Goal: Task Accomplishment & Management: Manage account settings

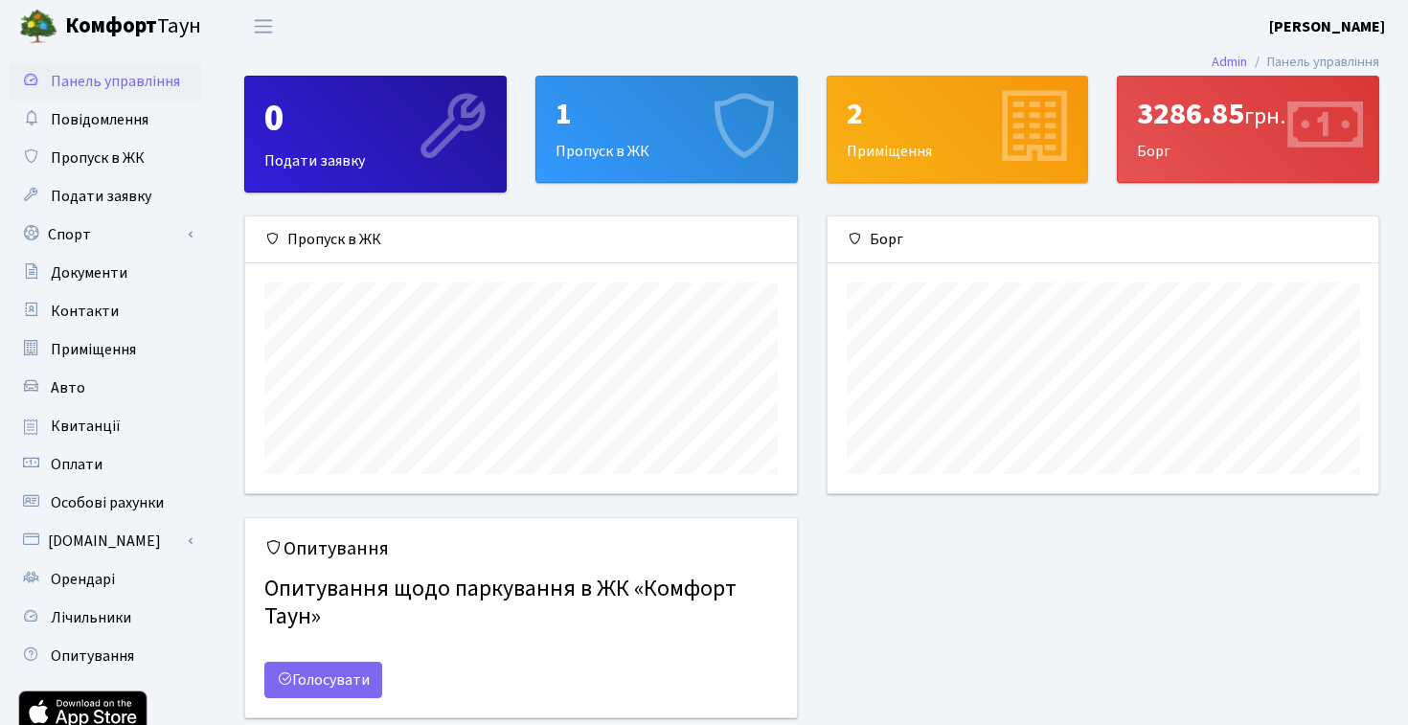
scroll to position [277, 551]
click at [101, 580] on span "Орендарі" at bounding box center [83, 579] width 64 height 21
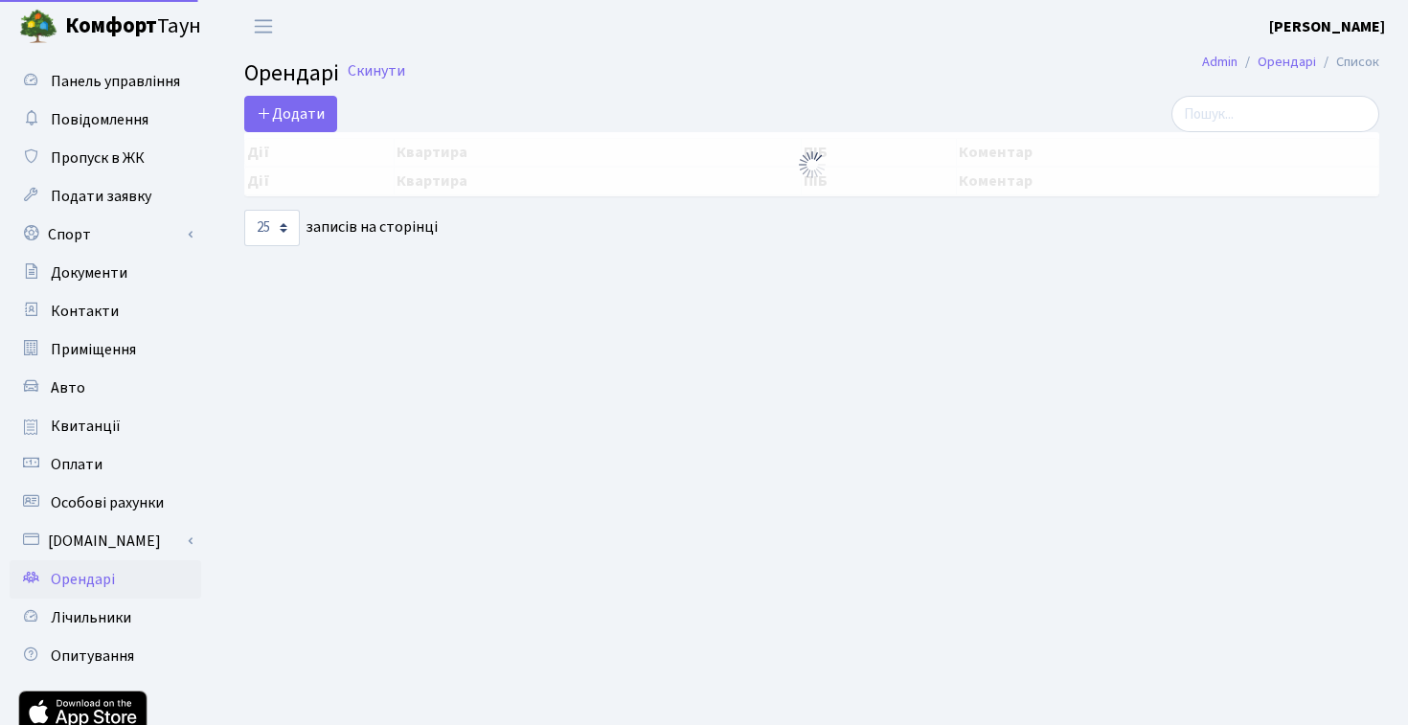
select select "25"
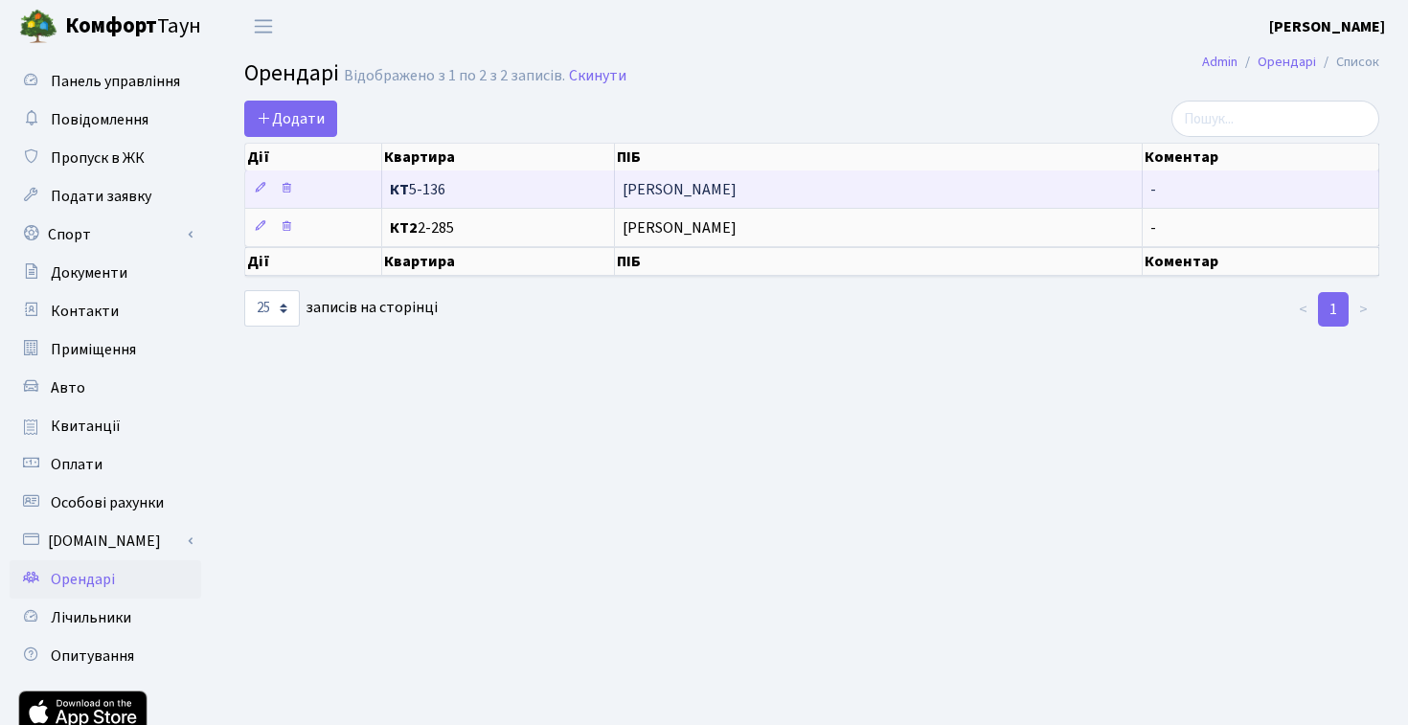
click at [697, 193] on span "[PERSON_NAME]" at bounding box center [879, 189] width 512 height 15
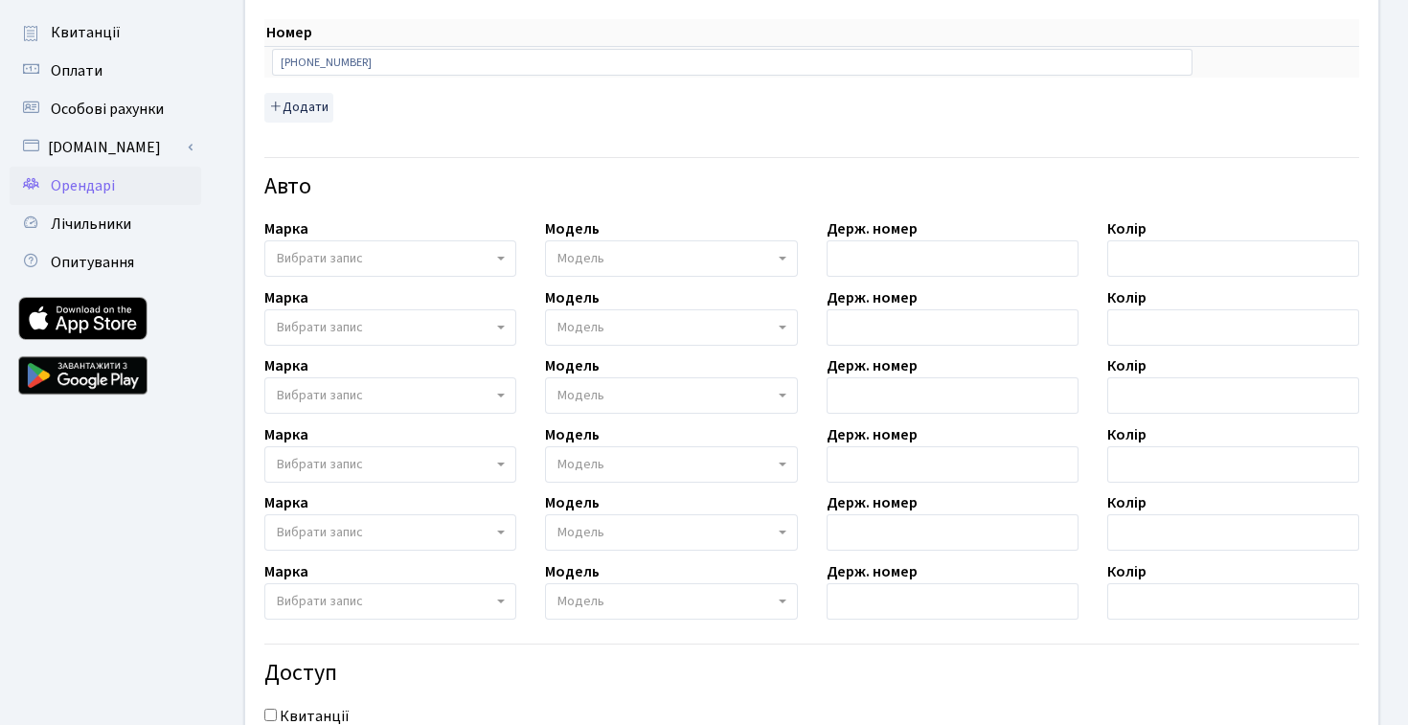
scroll to position [402, 0]
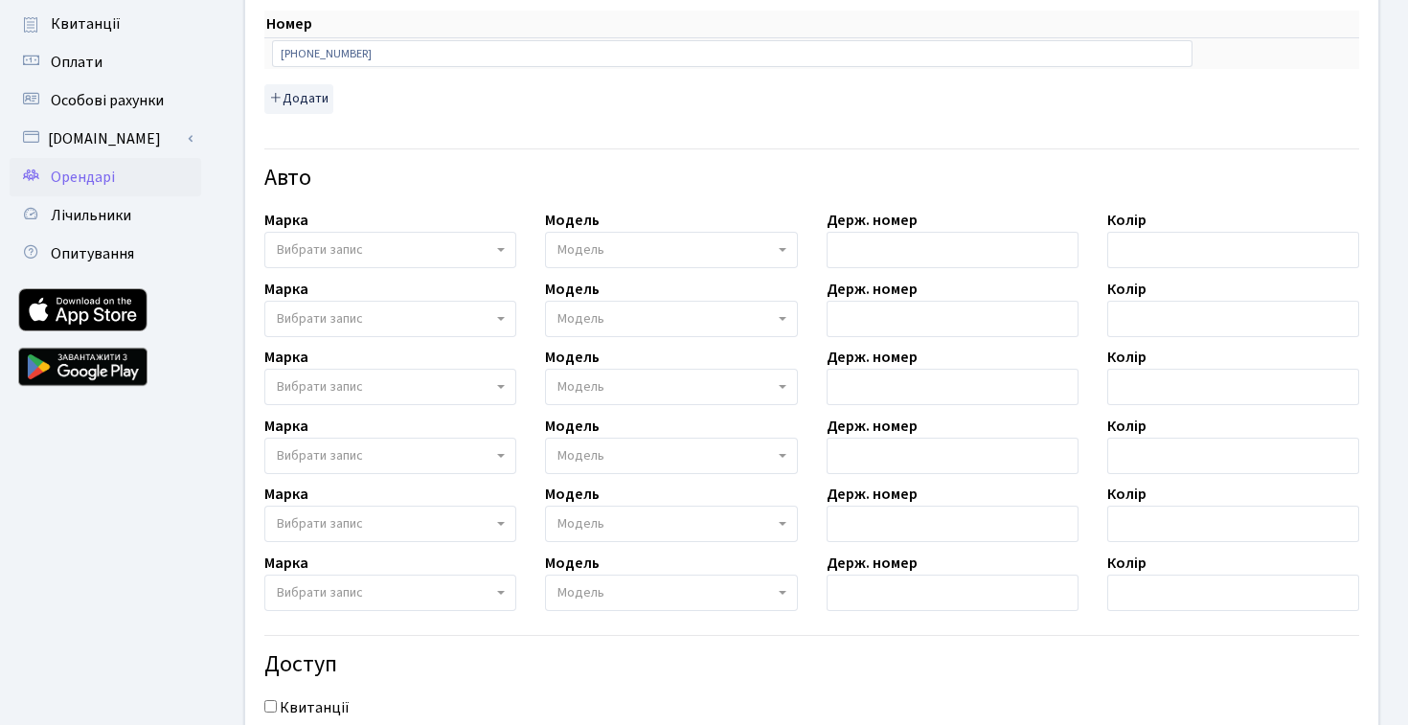
click at [394, 255] on span "Вибрати запис" at bounding box center [385, 249] width 216 height 19
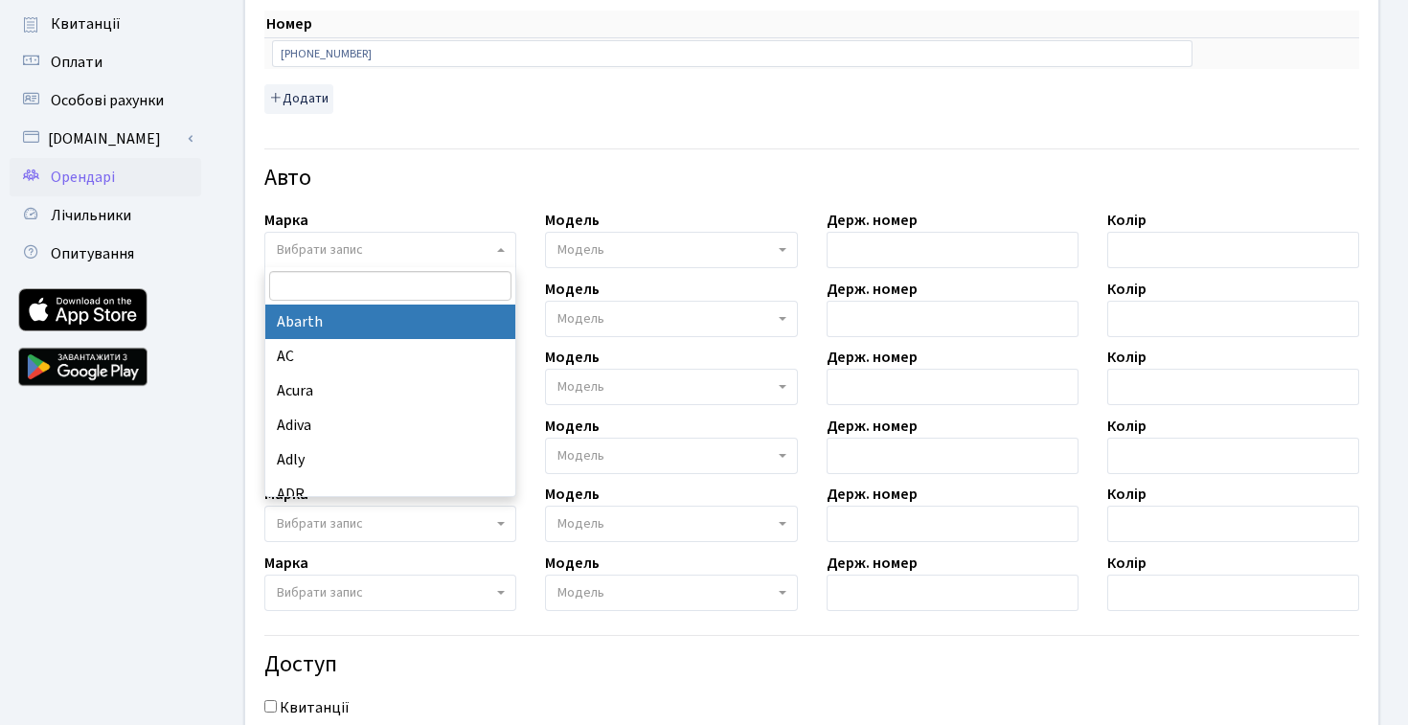
type input "И"
type input "n"
type input "bmw"
select select "19"
select select
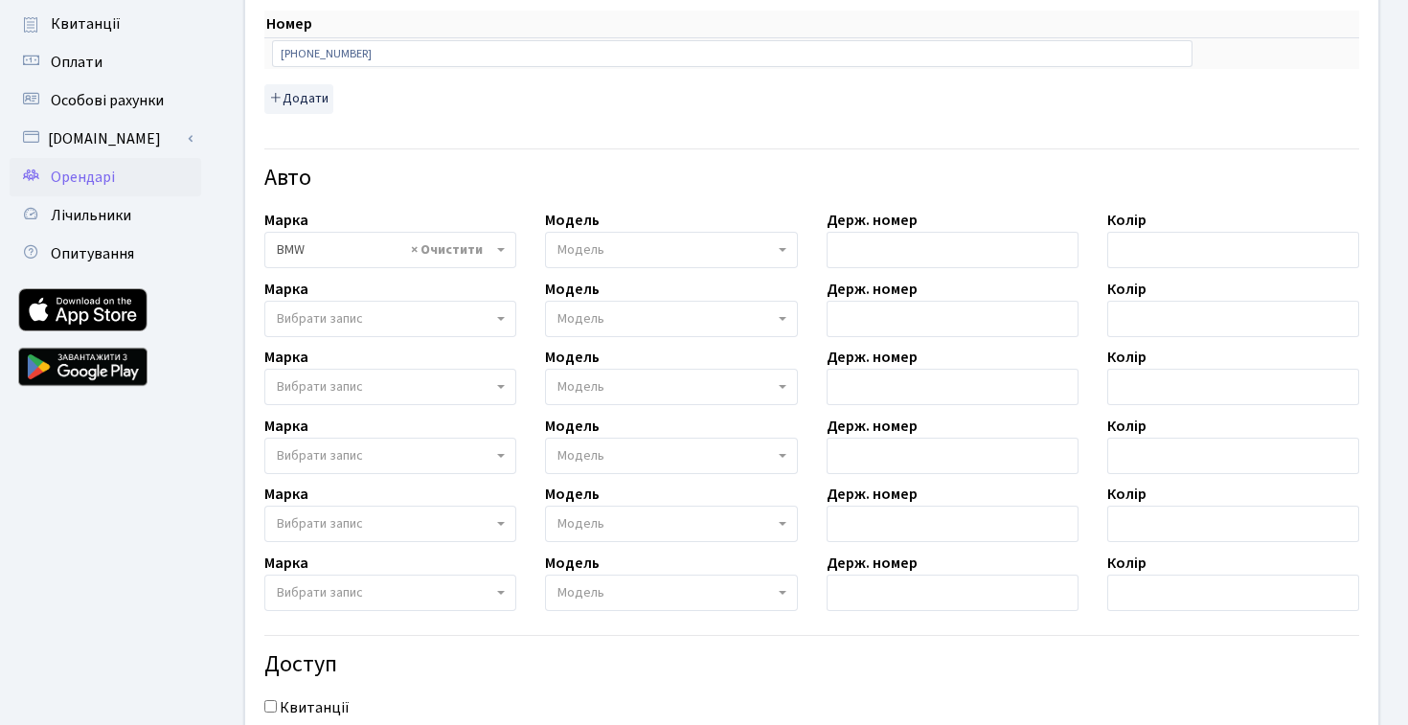
click at [588, 244] on span "Модель" at bounding box center [581, 249] width 47 height 19
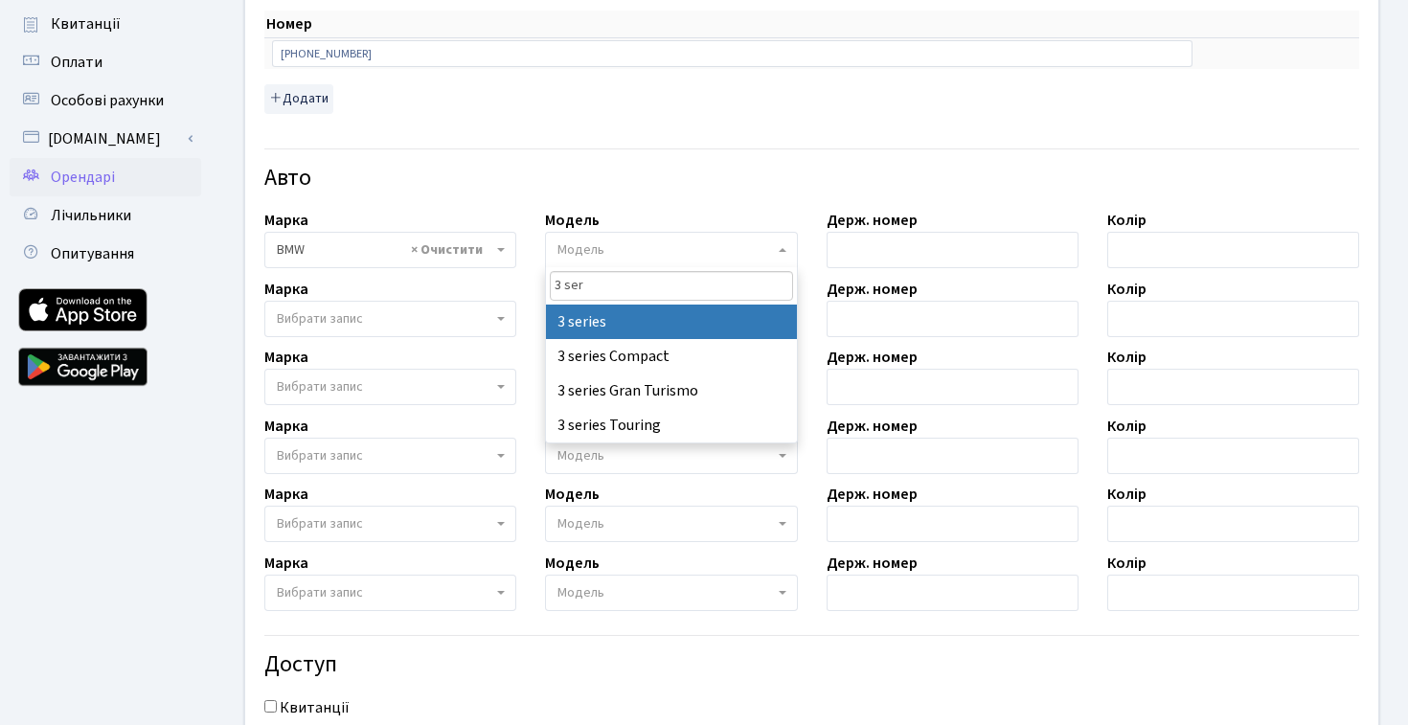
type input "3 ser"
select select "4556"
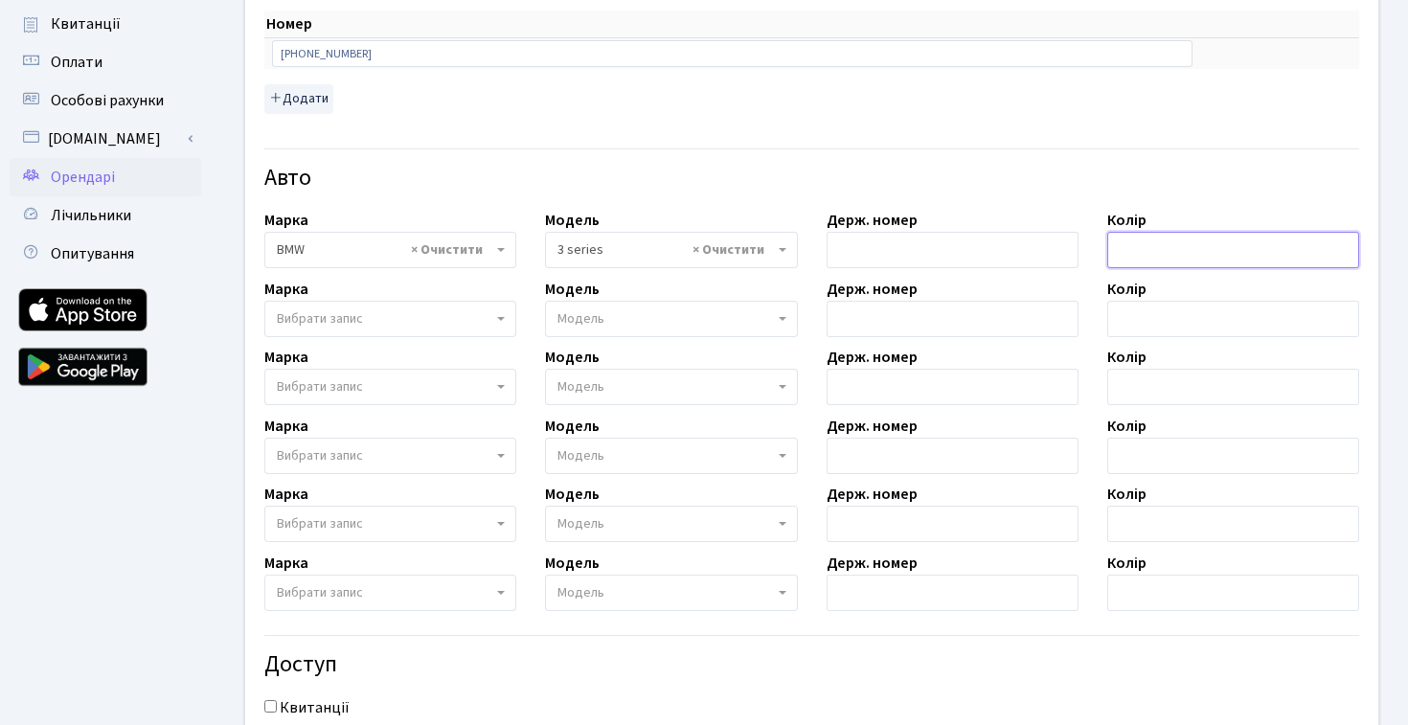
click at [1202, 240] on input "text" at bounding box center [1234, 250] width 252 height 36
type input "<"
type input "Білий"
click at [937, 249] on input "text" at bounding box center [953, 250] width 252 height 36
drag, startPoint x: 868, startPoint y: 249, endPoint x: 909, endPoint y: 253, distance: 41.4
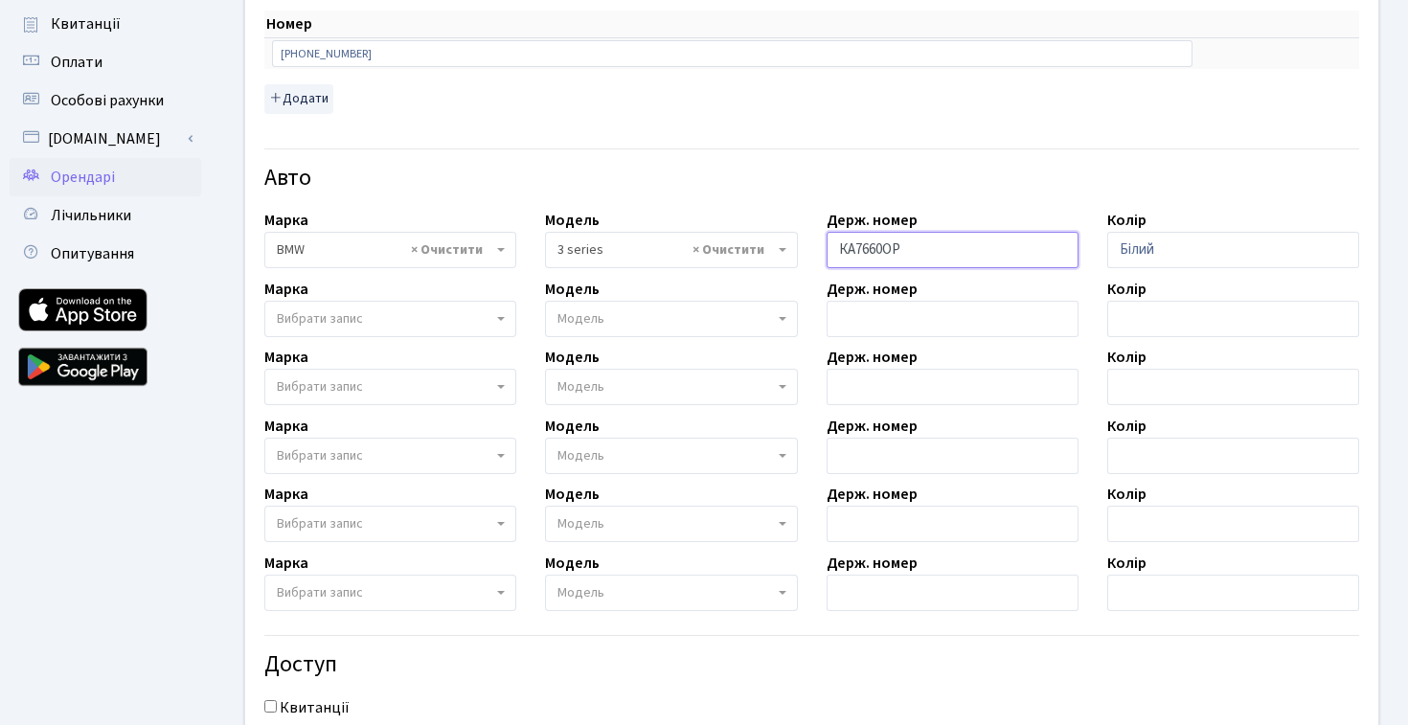
click at [909, 253] on input "КА7660ОР" at bounding box center [953, 250] width 252 height 36
type input "КА7660ОР"
click at [880, 181] on h4 "Авто" at bounding box center [811, 179] width 1095 height 28
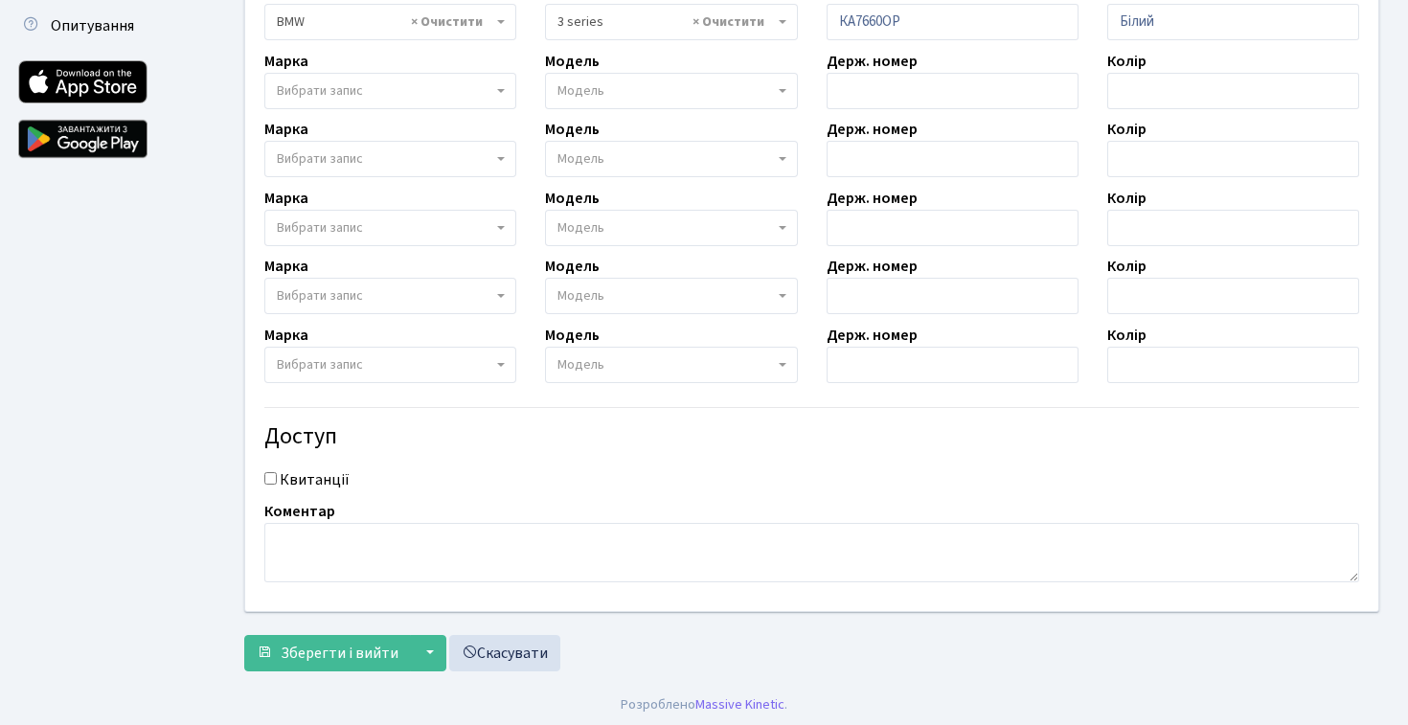
scroll to position [633, 0]
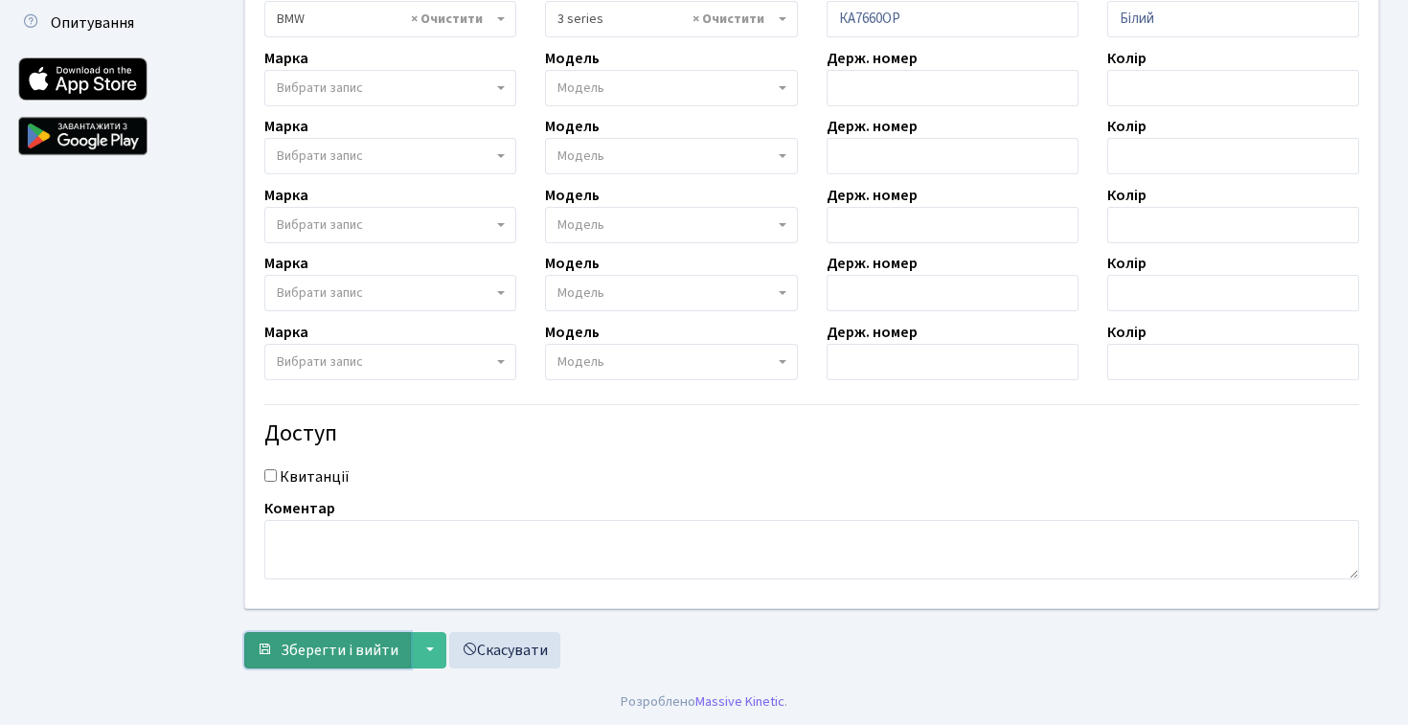
click at [319, 649] on span "Зберегти і вийти" at bounding box center [340, 650] width 118 height 21
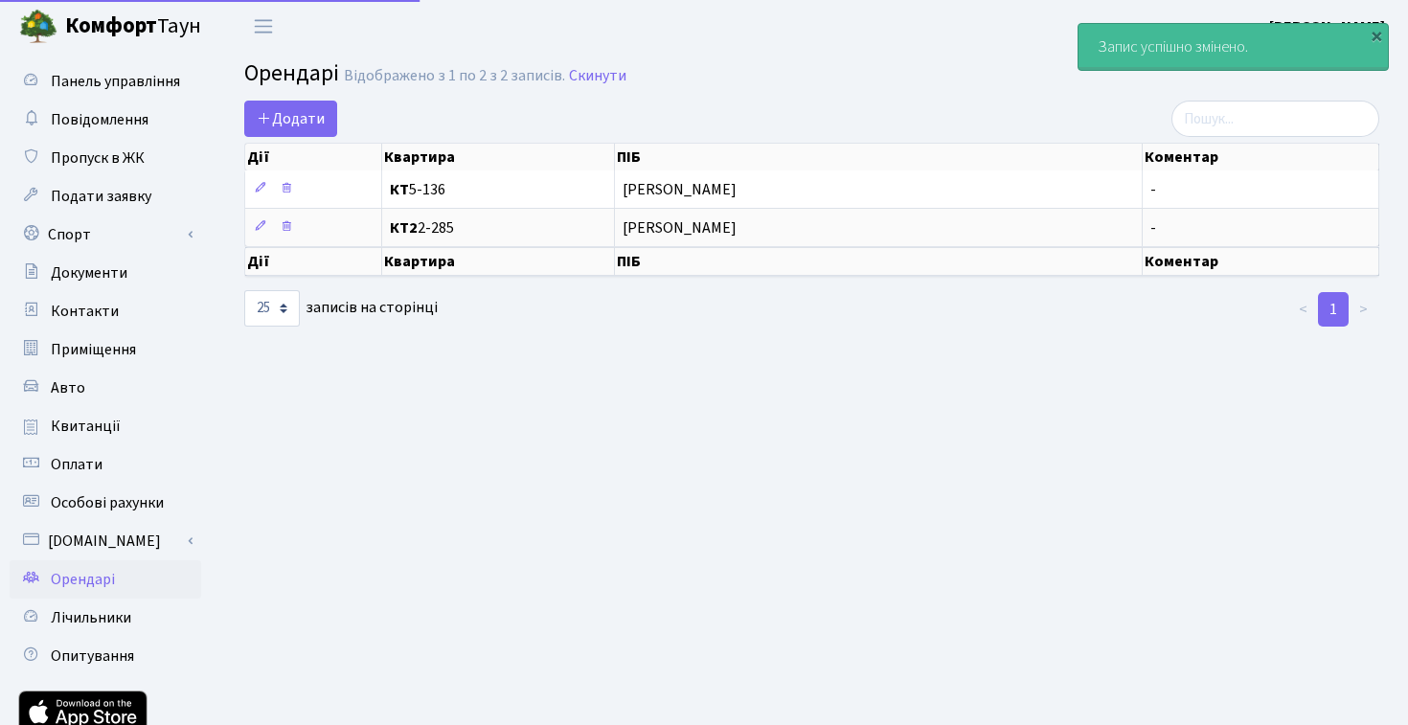
select select "25"
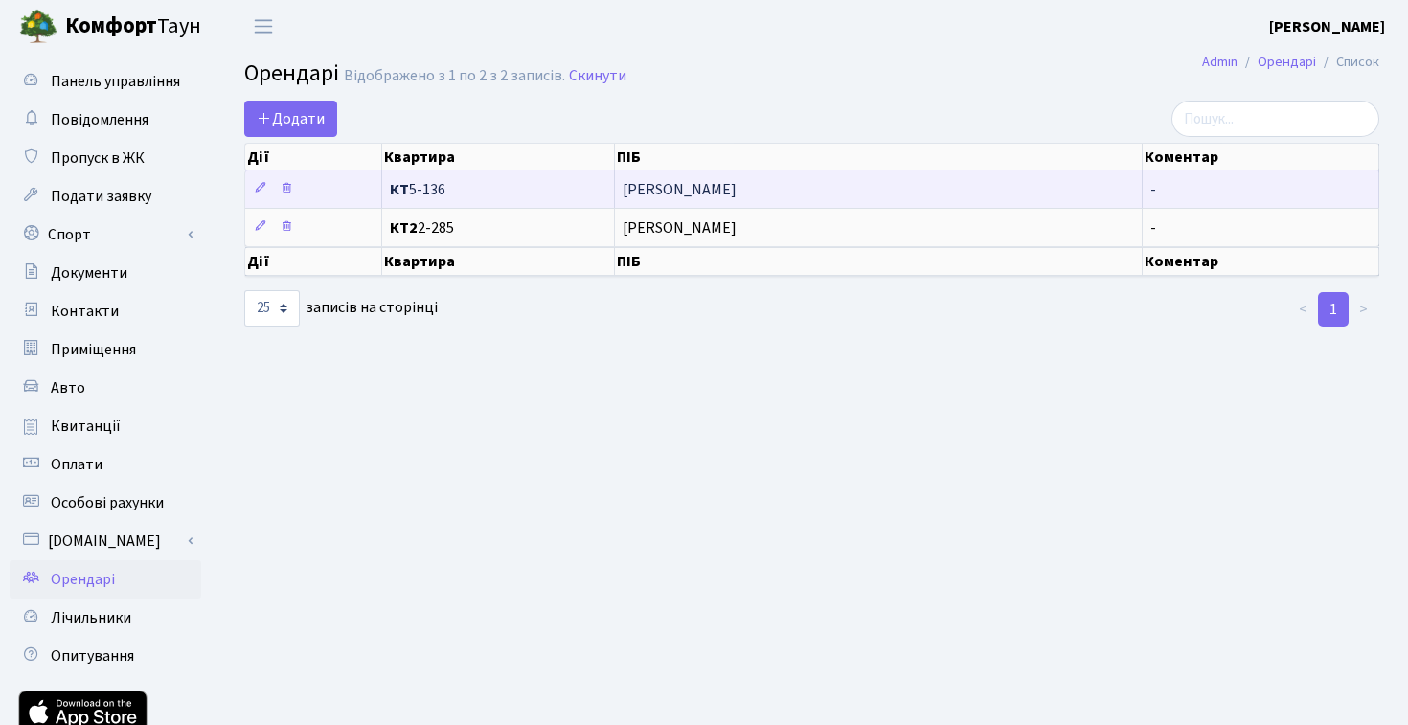
click at [722, 194] on span "[PERSON_NAME]" at bounding box center [879, 189] width 512 height 15
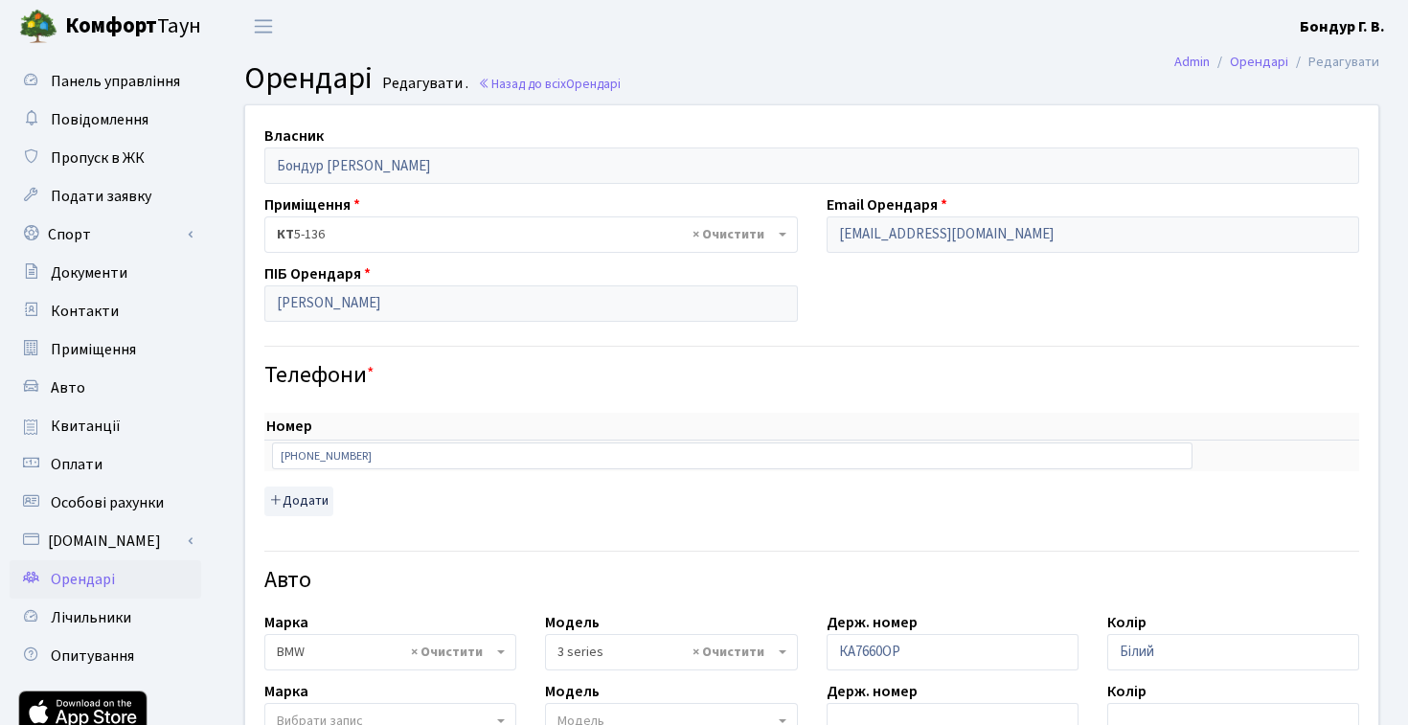
select select "4556"
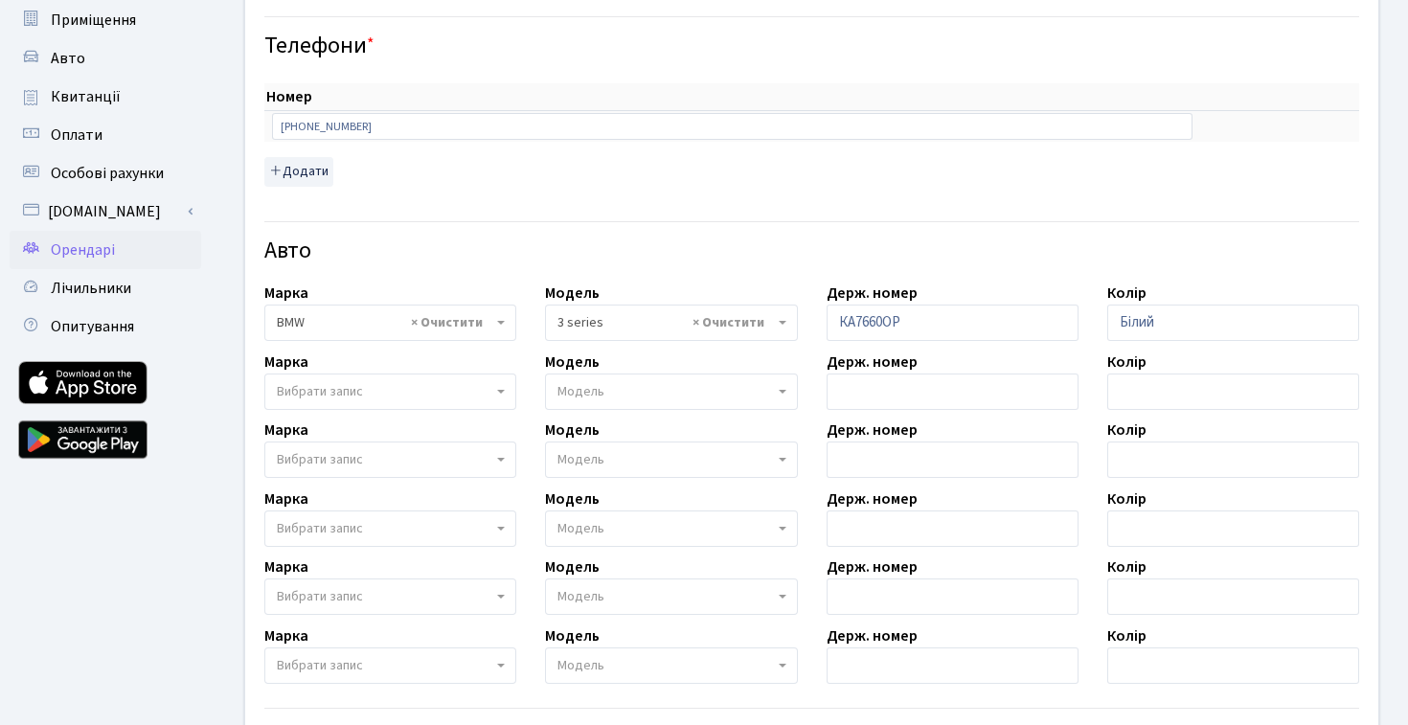
scroll to position [320, 0]
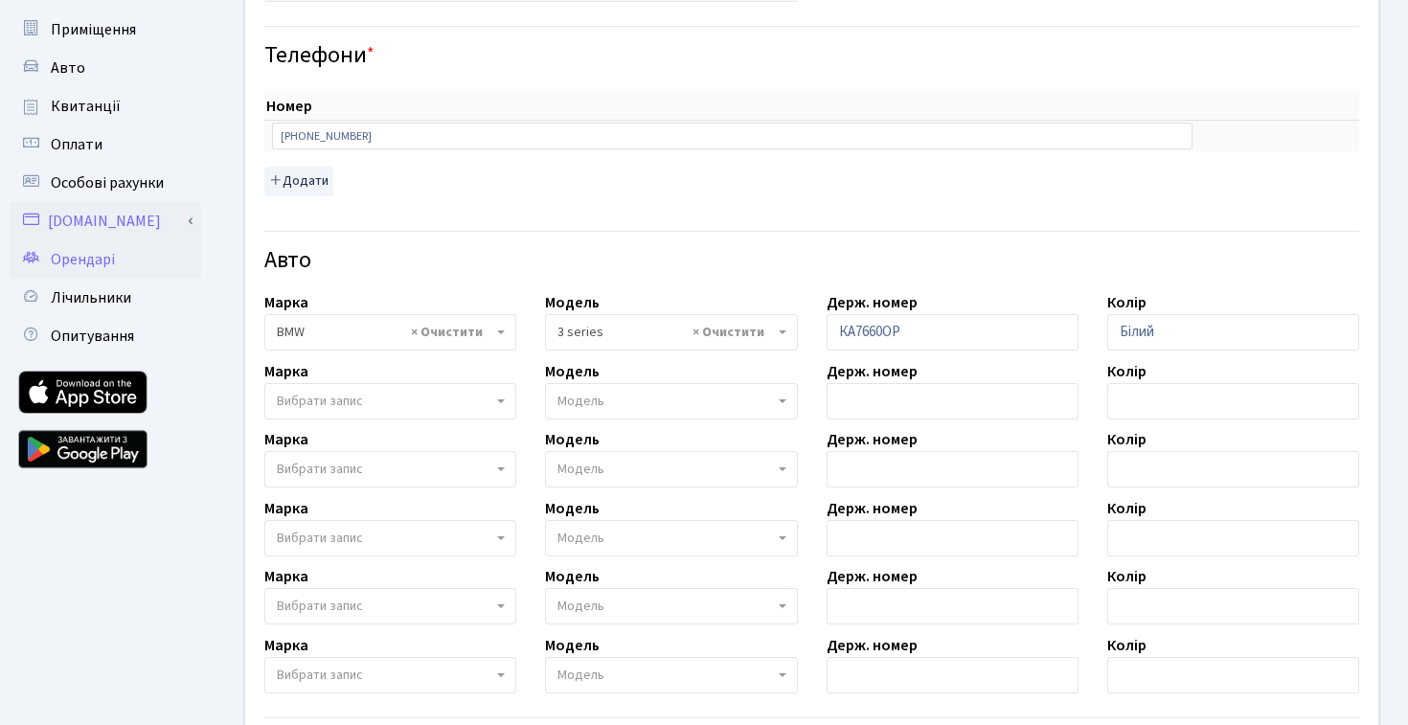
click at [80, 219] on link "[DOMAIN_NAME]" at bounding box center [106, 221] width 192 height 38
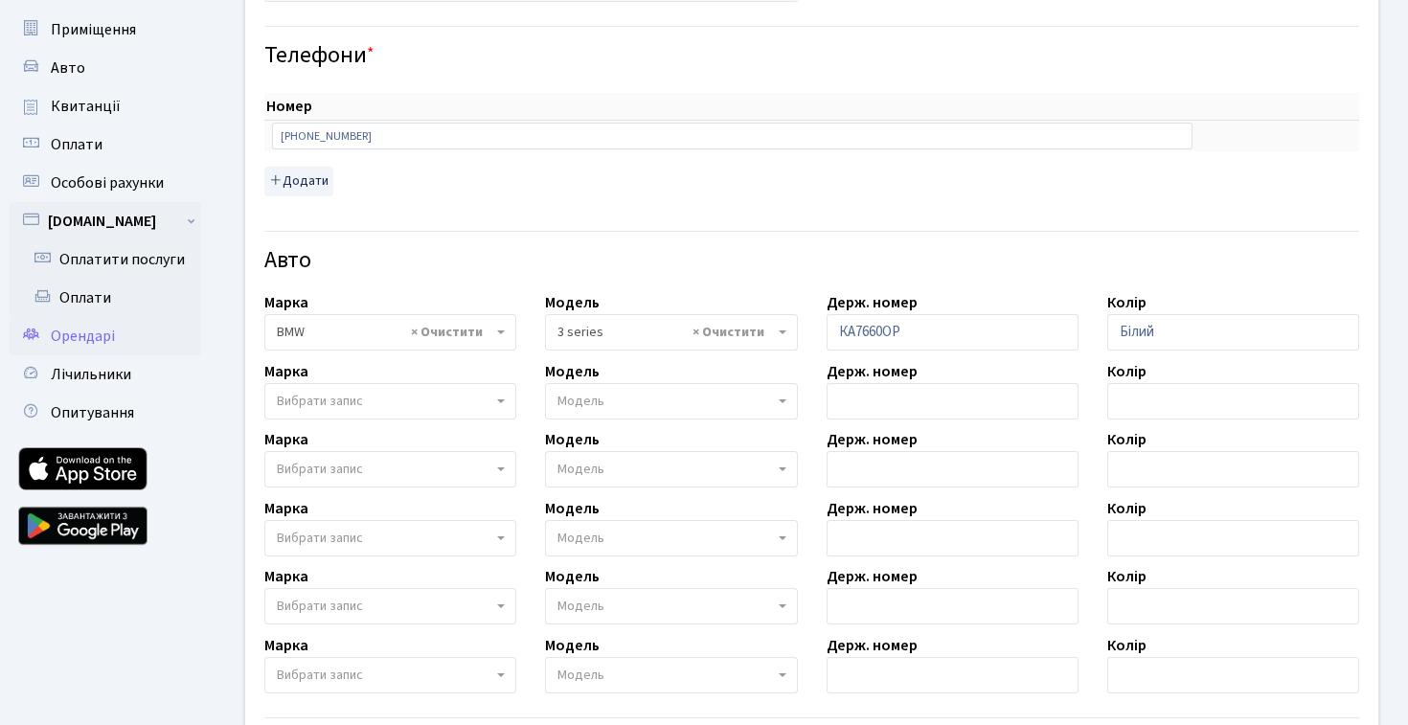
click at [103, 342] on span "Орендарі" at bounding box center [83, 336] width 64 height 21
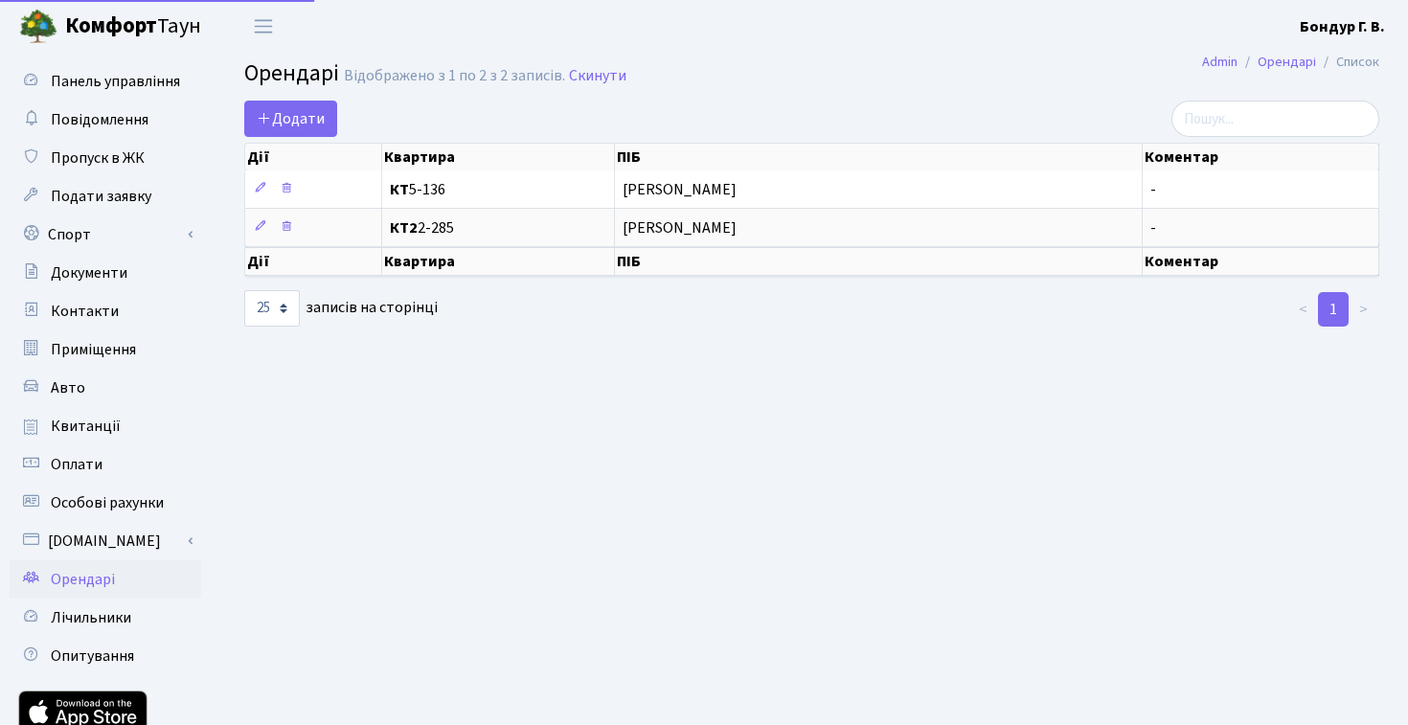
select select "25"
